Goal: Task Accomplishment & Management: Complete application form

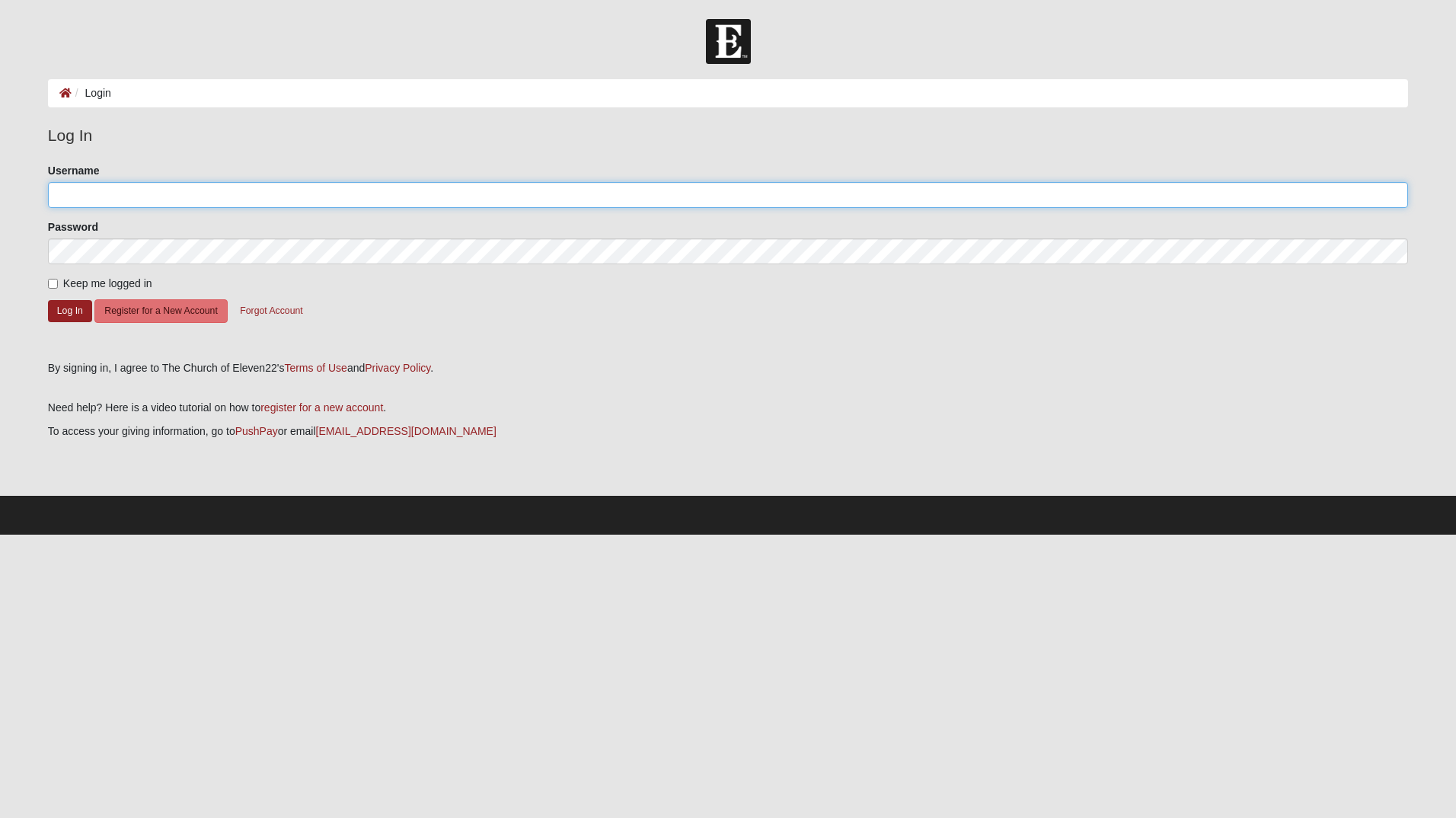
click at [188, 194] on input "Username" at bounding box center [728, 194] width 1360 height 26
type input "[EMAIL_ADDRESS][DOMAIN_NAME]"
click at [54, 287] on input "Keep me logged in" at bounding box center [53, 284] width 10 height 10
checkbox input "true"
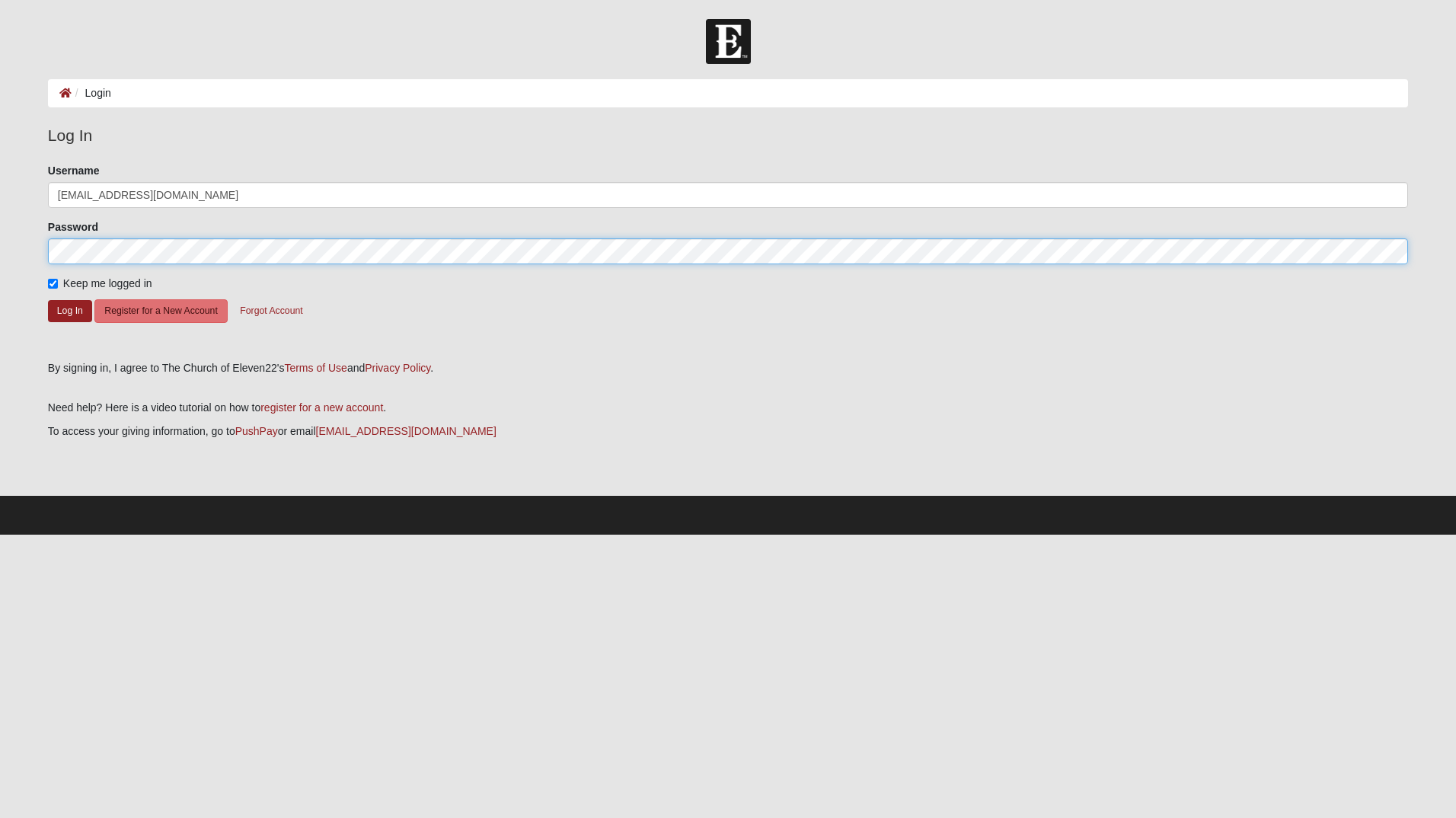
click at [48, 300] on button "Log In" at bounding box center [70, 311] width 44 height 22
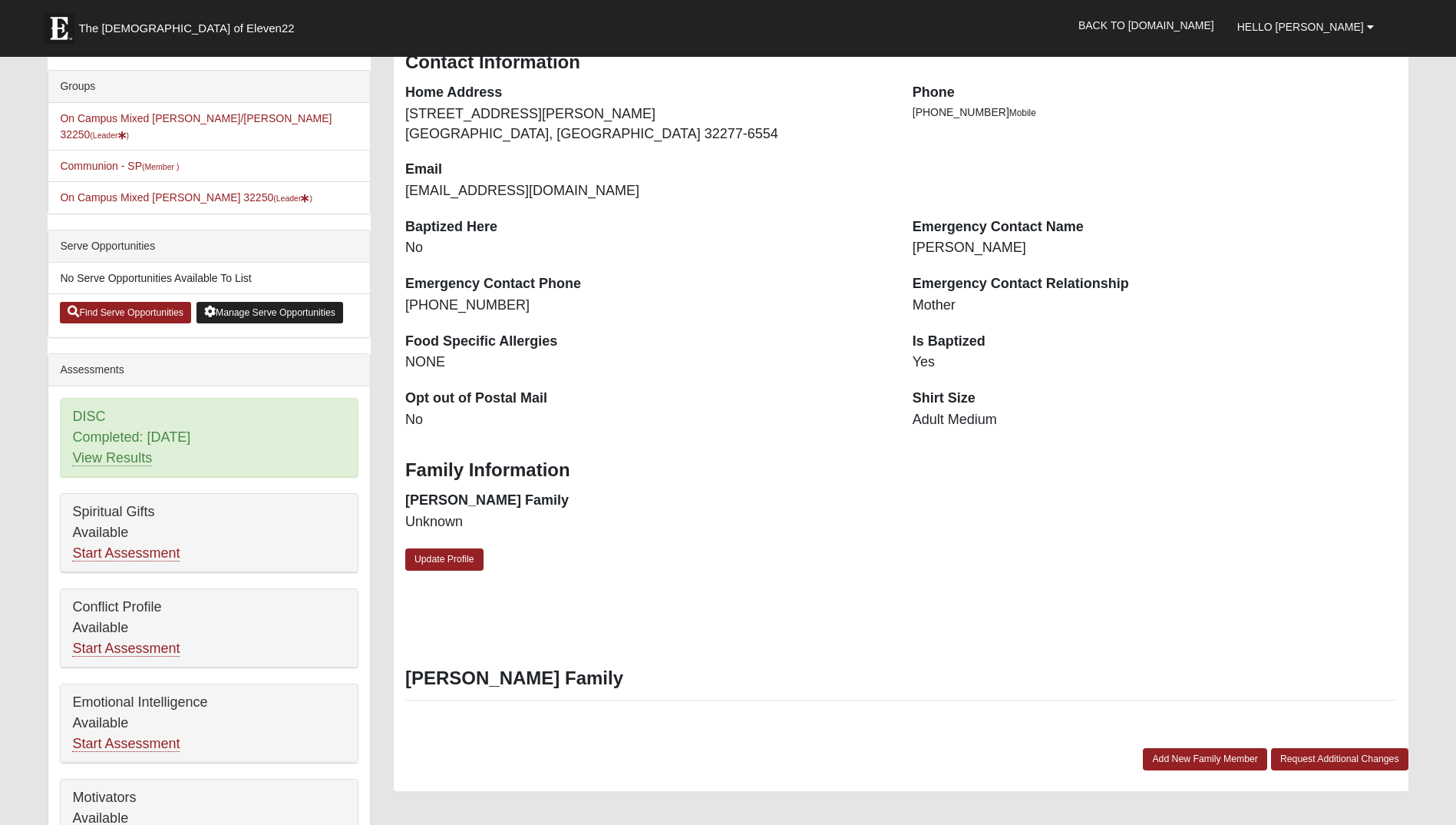
scroll to position [329, 0]
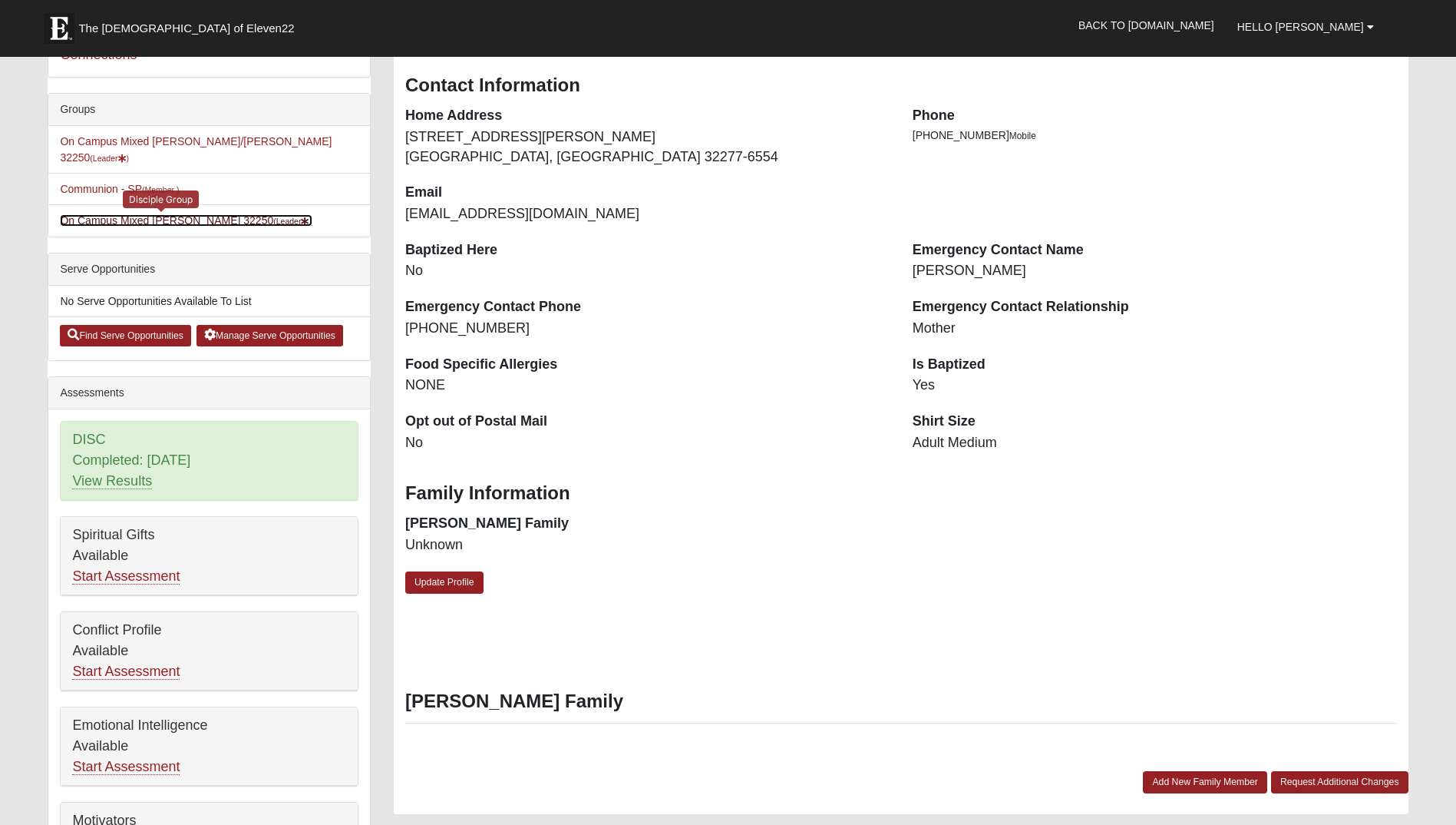
click at [274, 216] on small "(Leader )" at bounding box center [293, 220] width 39 height 9
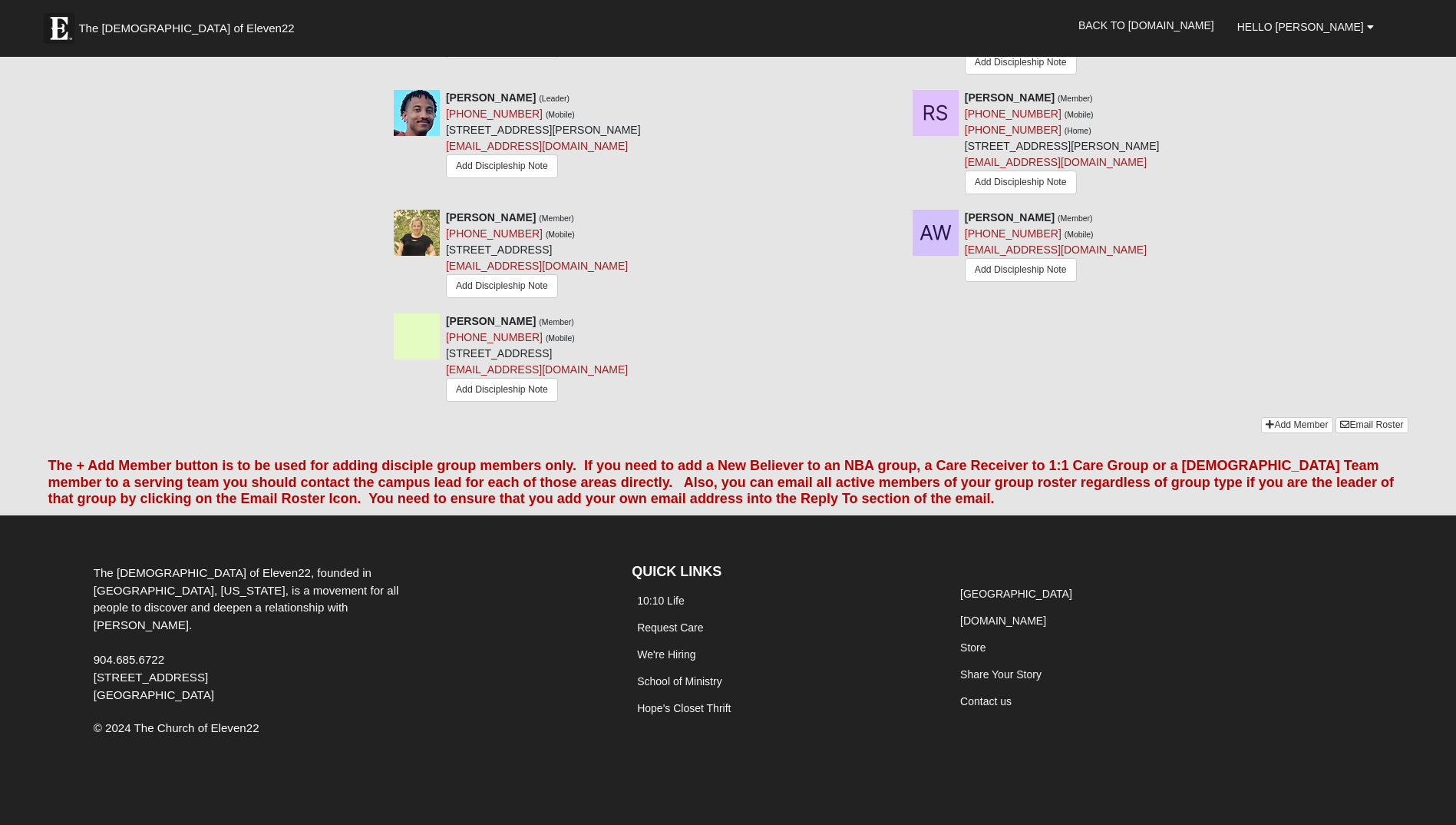
scroll to position [1618, 0]
click at [1271, 431] on link "Add Member" at bounding box center [1297, 425] width 72 height 16
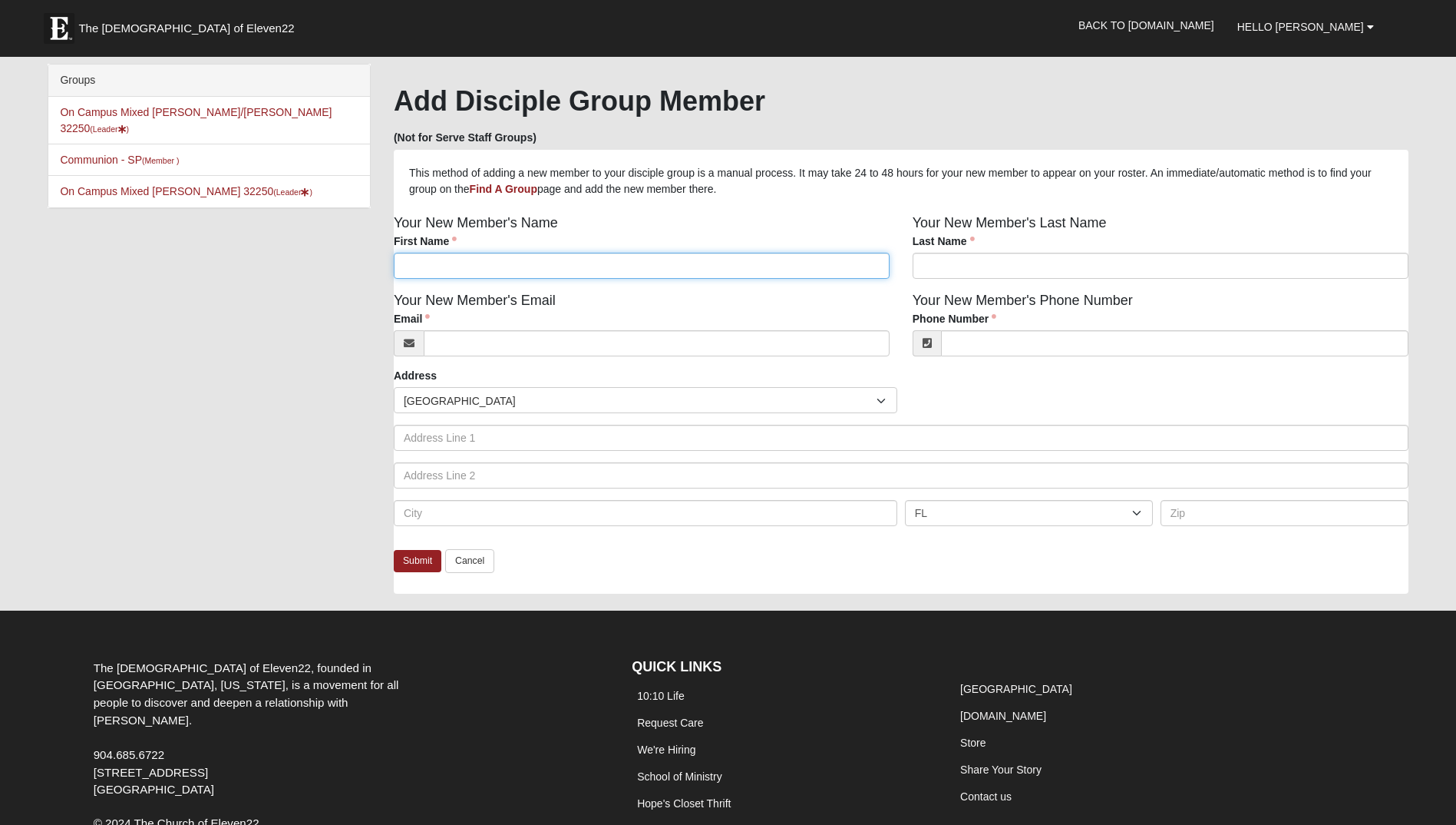
click at [675, 274] on input "First Name" at bounding box center [641, 265] width 496 height 26
type input "Myla"
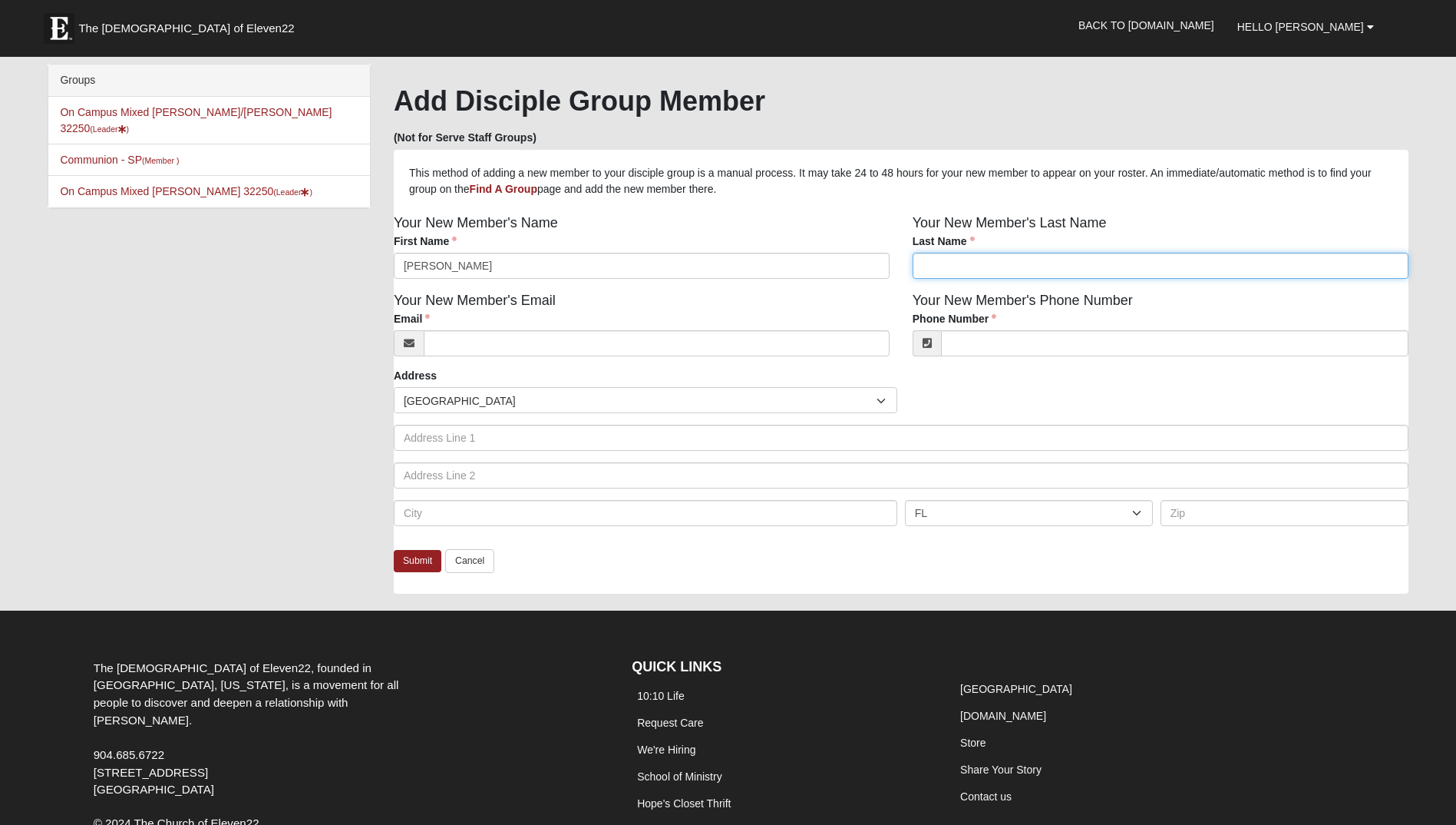
click at [939, 263] on input "Last Name" at bounding box center [1160, 265] width 496 height 26
type input "Brown"
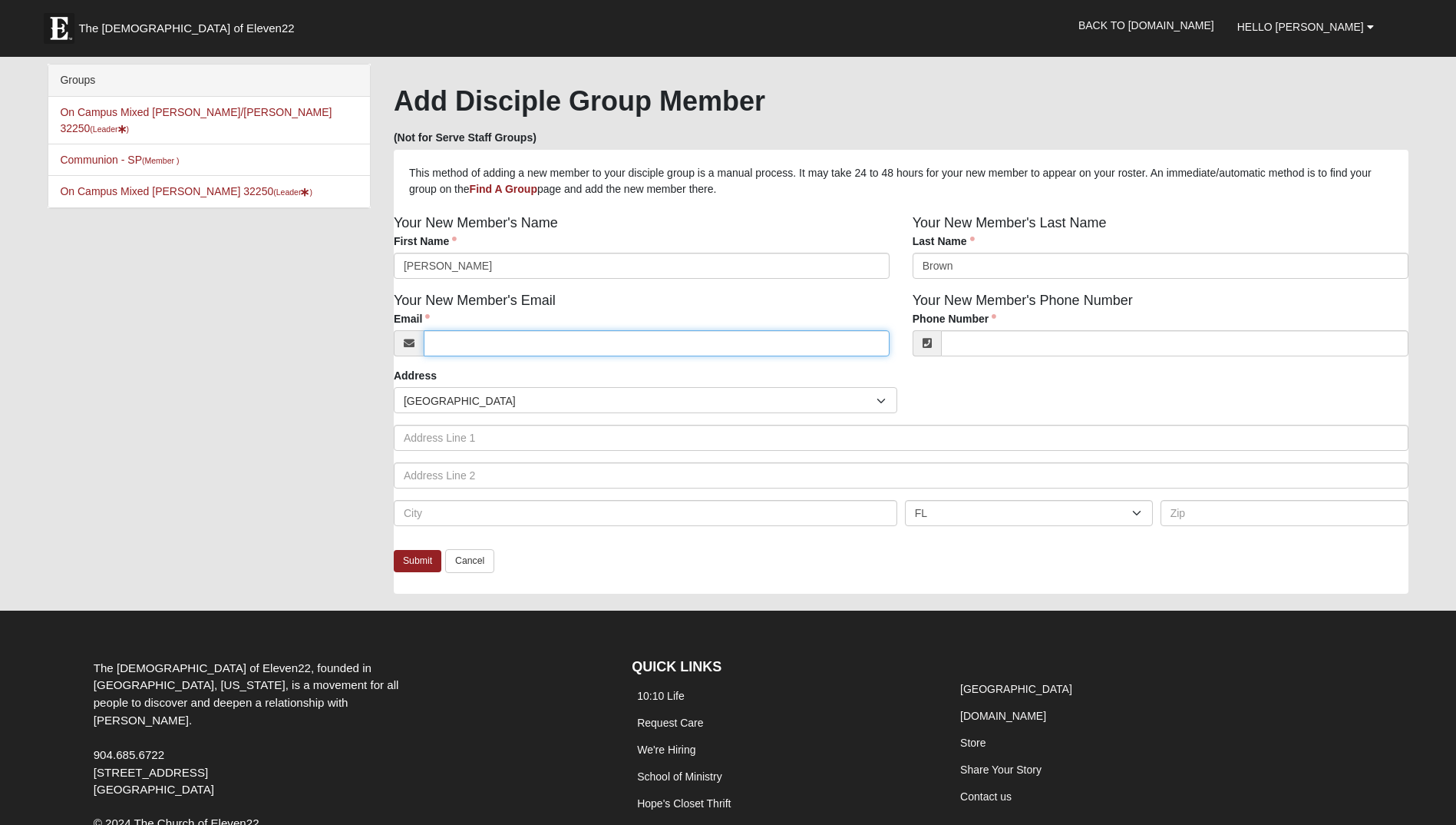
click at [768, 335] on input "Email" at bounding box center [657, 343] width 466 height 26
type input "mylabrown712@gmail.com"
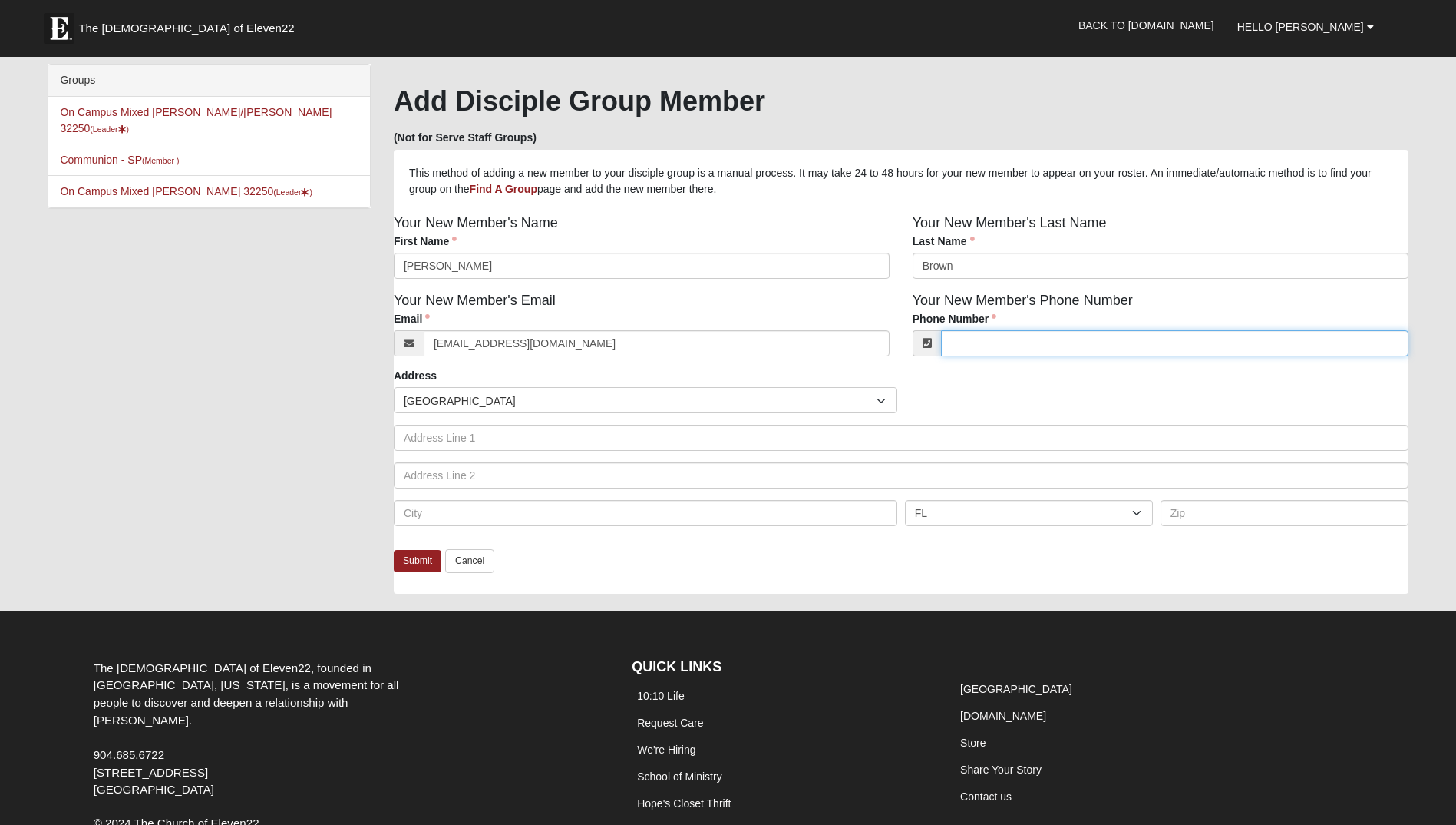
click at [950, 344] on input "Phone Number" at bounding box center [1175, 343] width 468 height 26
type input "9"
type input "(443) 528-0567"
click at [1001, 376] on div "Address Countries United States ------------------------ Afghanistan Aland Isla…" at bounding box center [901, 452] width 1015 height 170
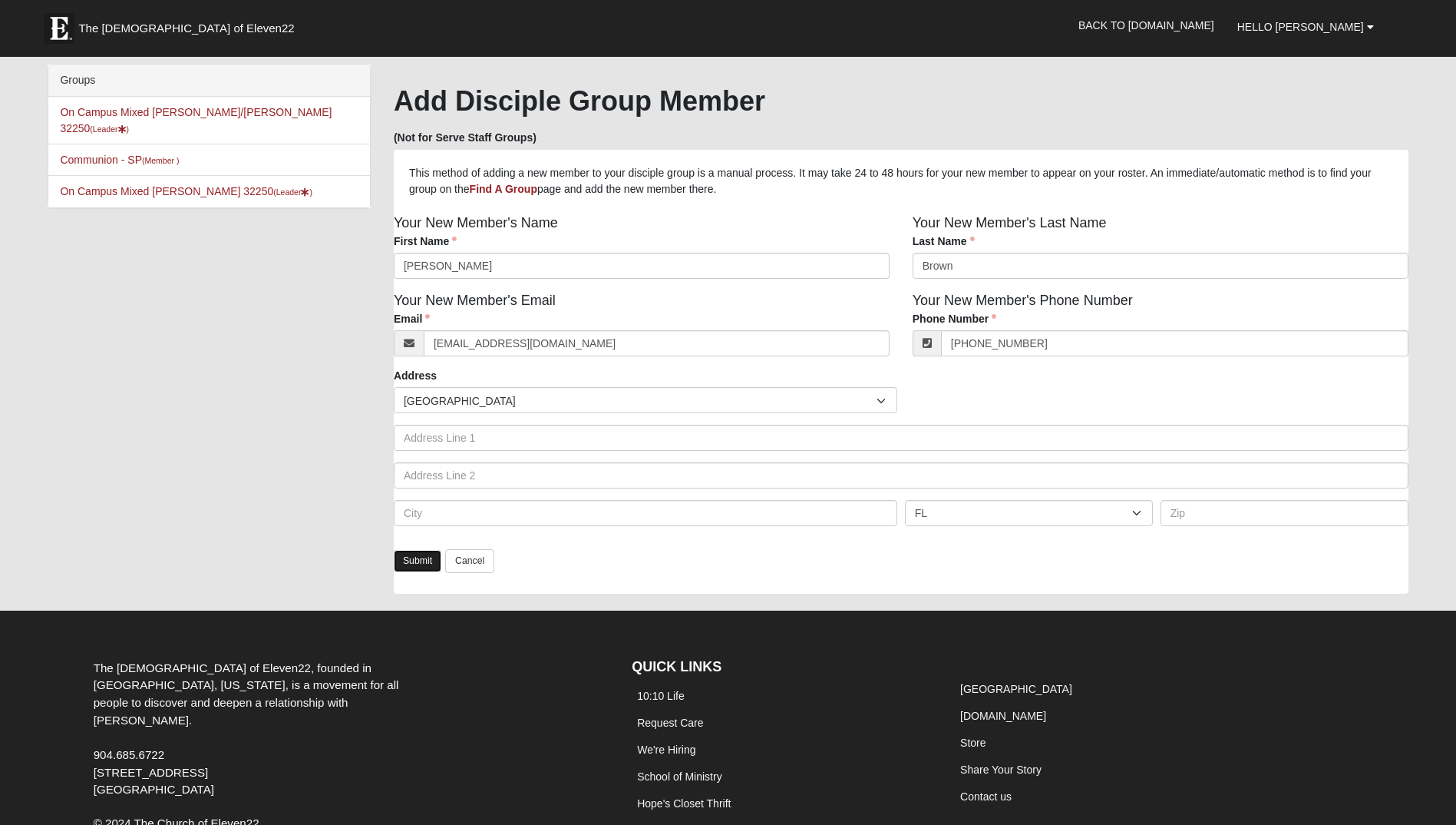
click at [413, 569] on link "Submit" at bounding box center [417, 561] width 48 height 22
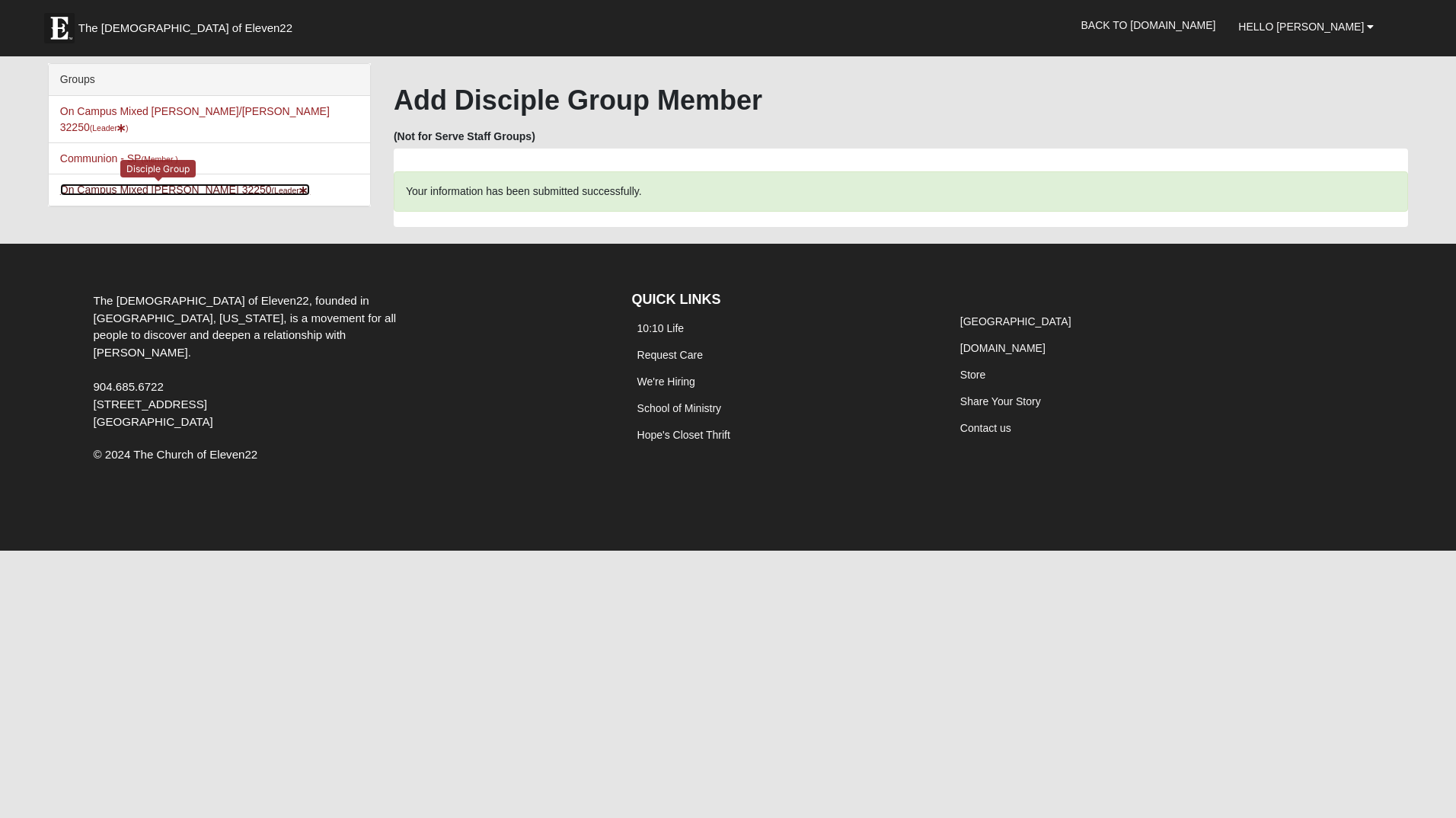
click at [150, 184] on link "On Campus Mixed Smith 32250 (Leader )" at bounding box center [186, 190] width 250 height 13
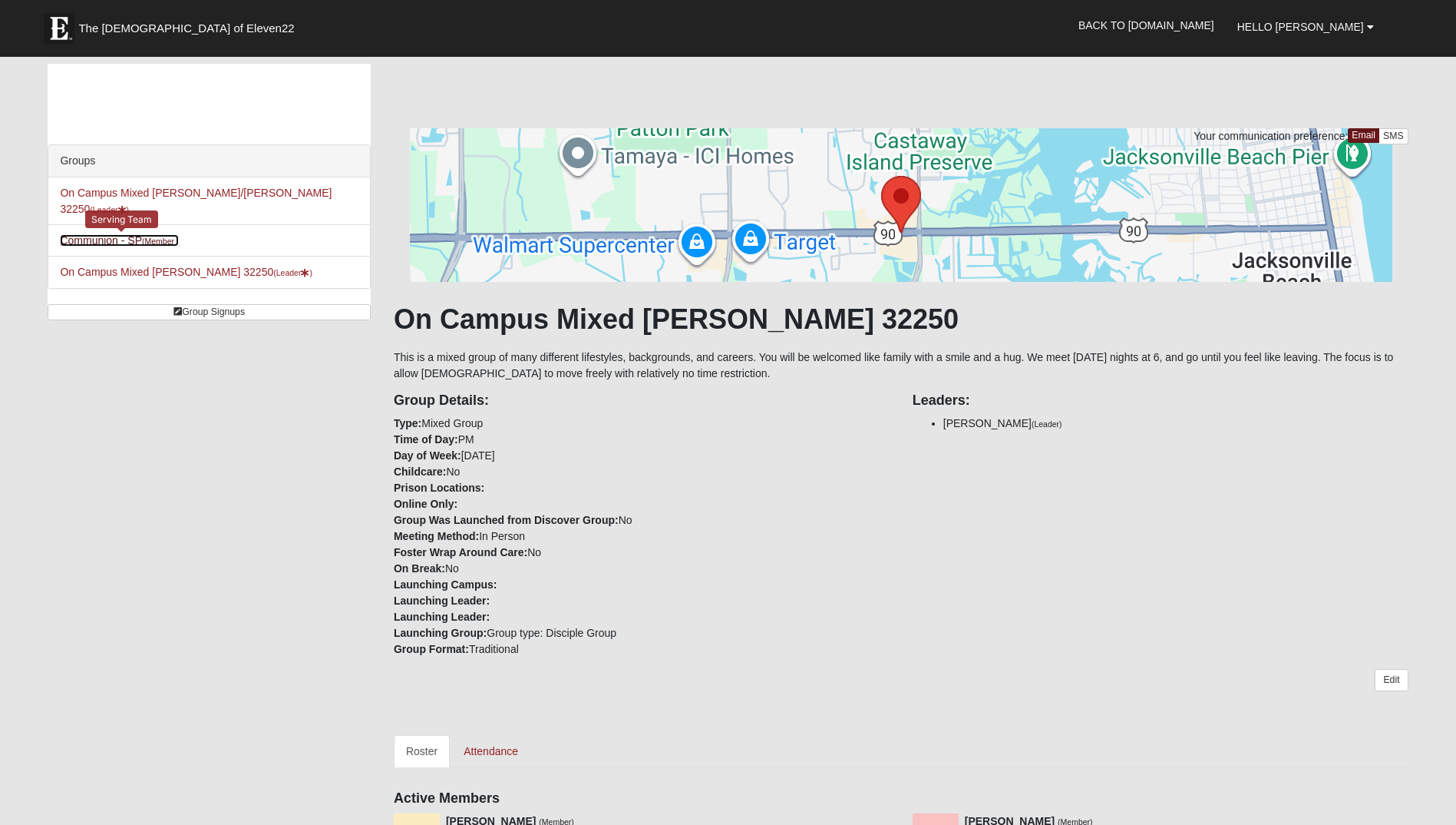
click at [99, 234] on link "Communion - SP (Member )" at bounding box center [119, 240] width 119 height 13
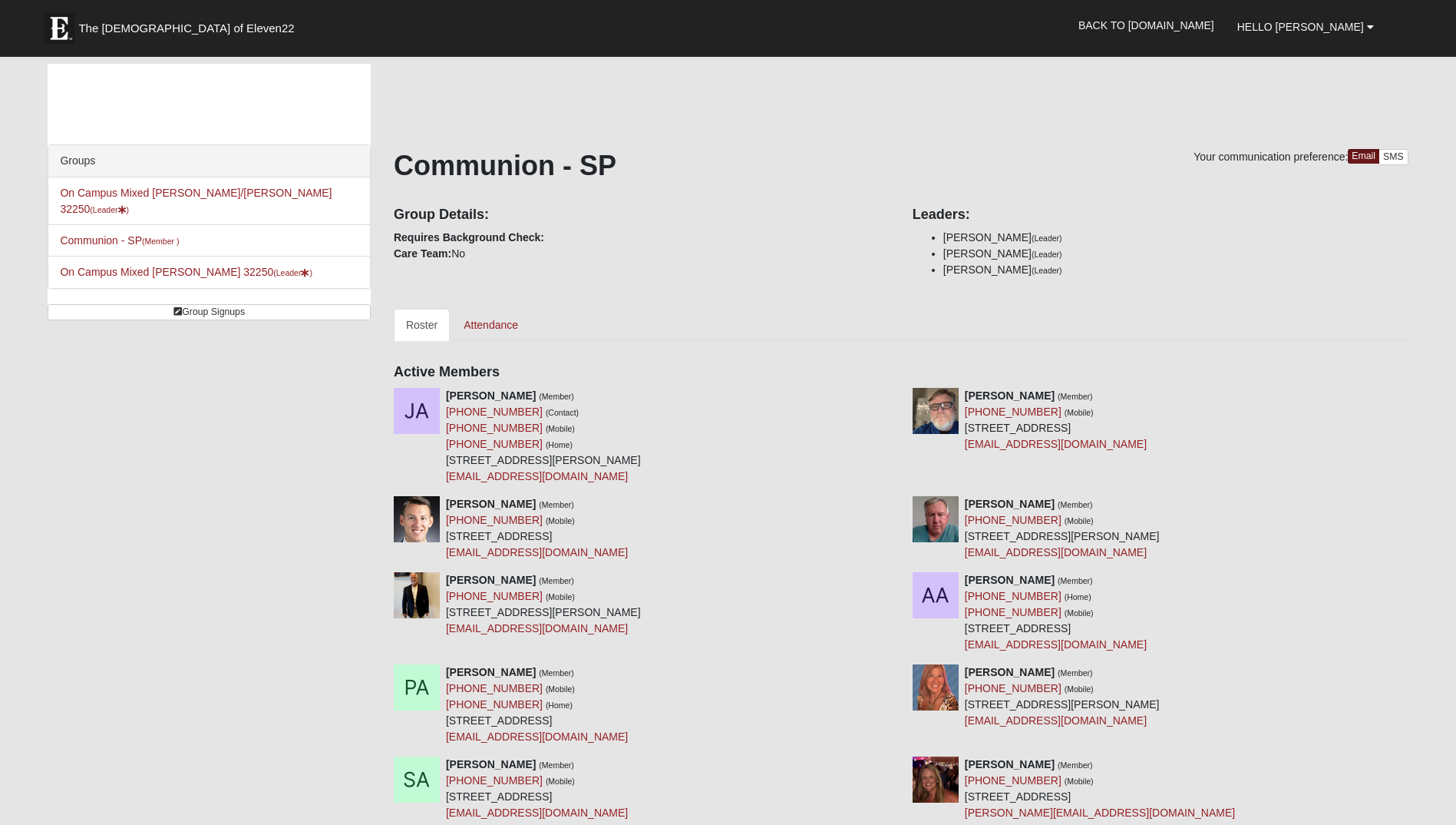
drag, startPoint x: 740, startPoint y: 518, endPoint x: 745, endPoint y: 275, distance: 243.1
click at [230, 304] on link "Group Signups" at bounding box center [209, 312] width 323 height 16
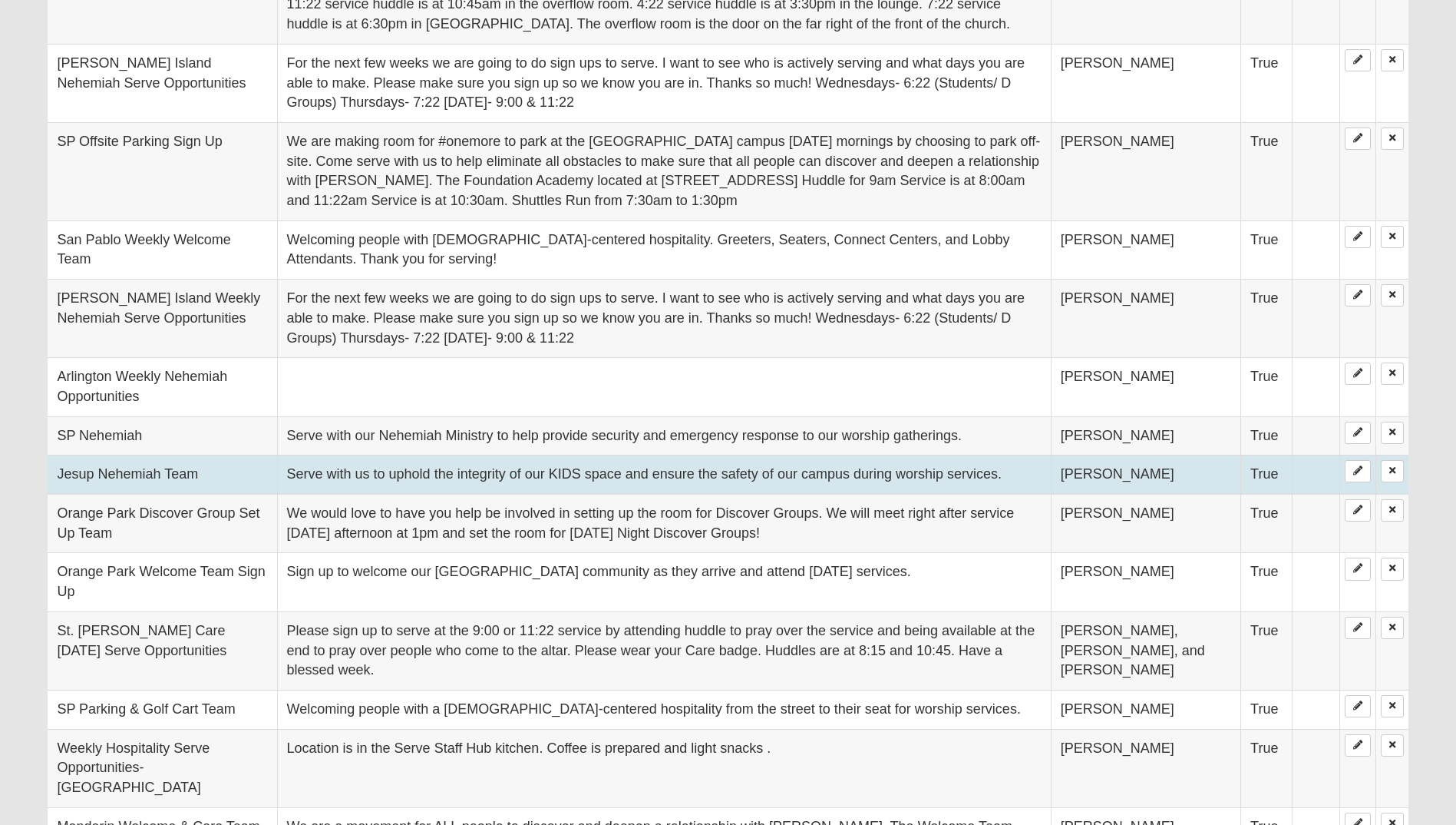
scroll to position [307, 0]
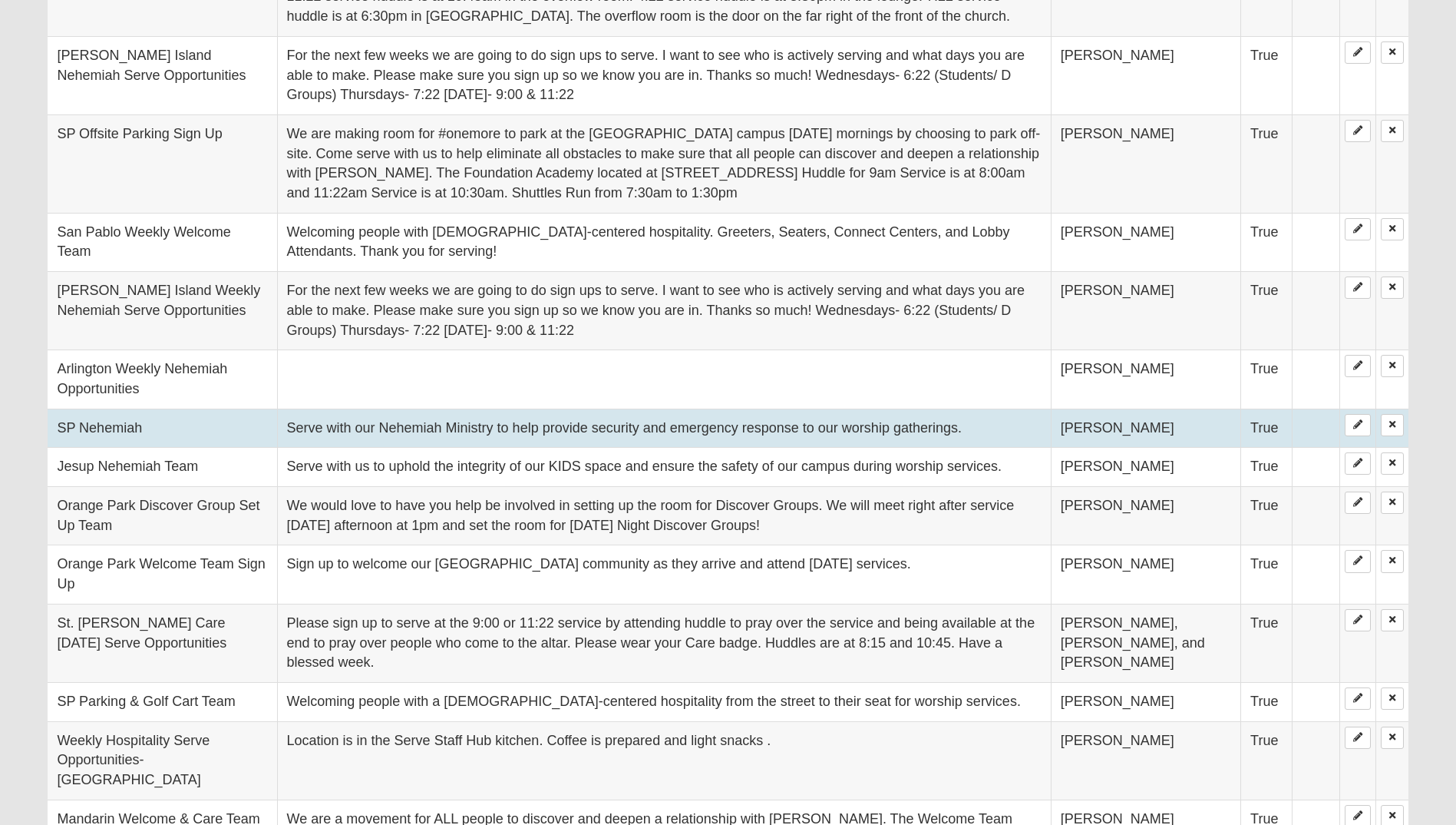
click at [469, 436] on td "Serve with our Nehemiah Ministry to help provide security and emergency respons…" at bounding box center [664, 428] width 774 height 39
